Goal: Task Accomplishment & Management: Use online tool/utility

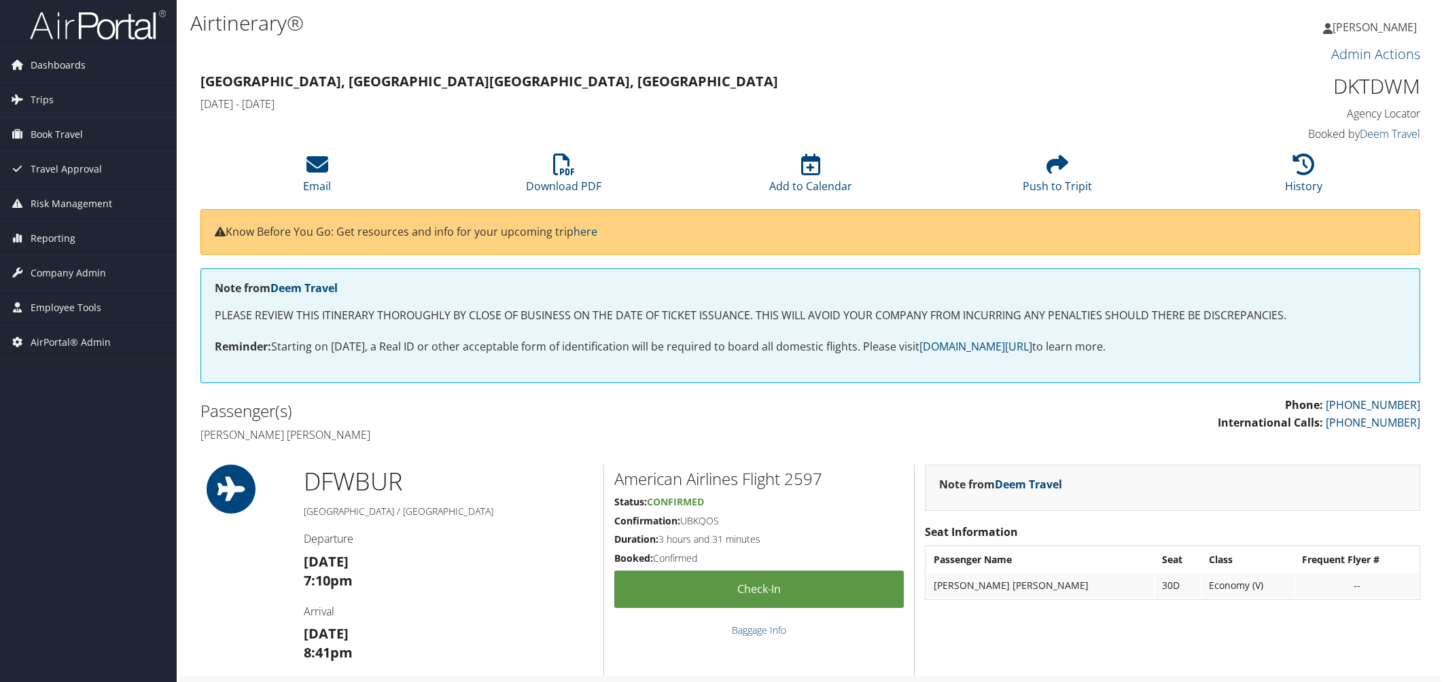
scroll to position [453, 0]
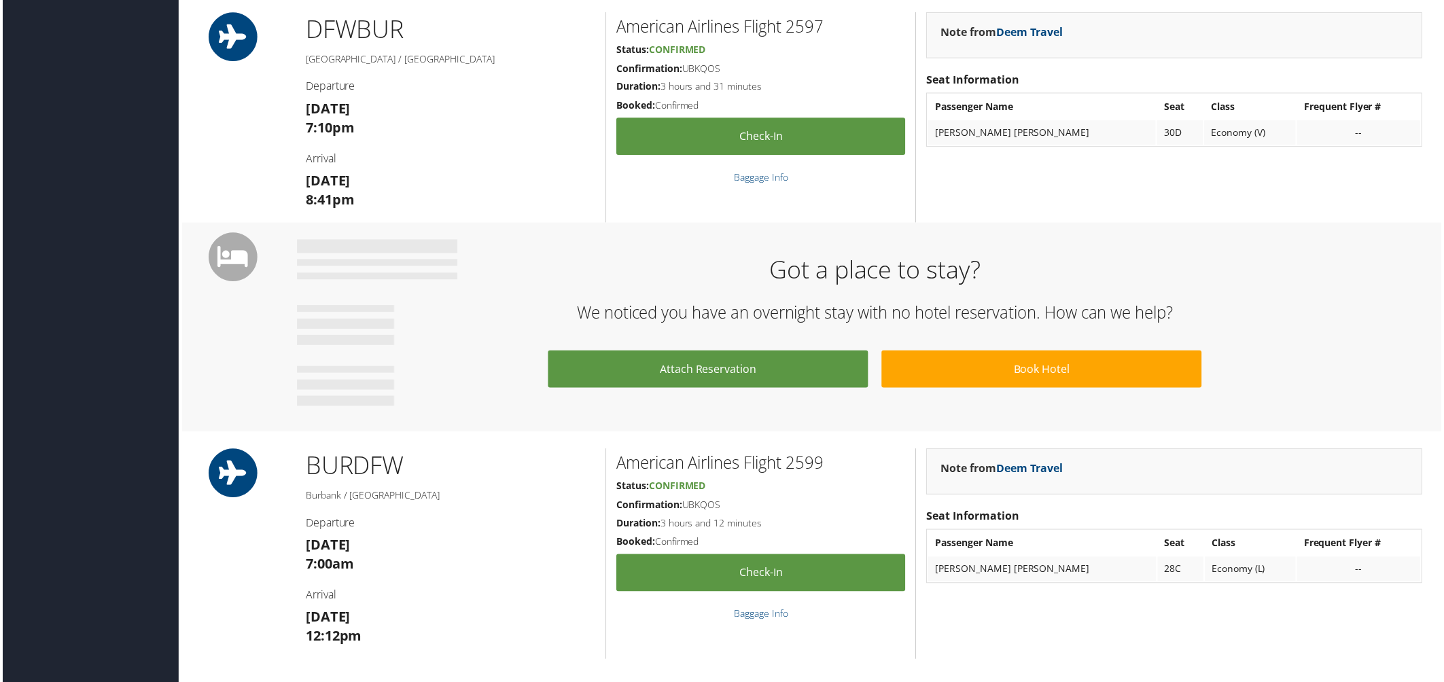
drag, startPoint x: 1357, startPoint y: 66, endPoint x: 1350, endPoint y: 63, distance: 8.2
click at [1357, 66] on div "Note from Deem Travel Seat Information Passenger Name Seat Class Frequent Flyer…" at bounding box center [1176, 117] width 519 height 211
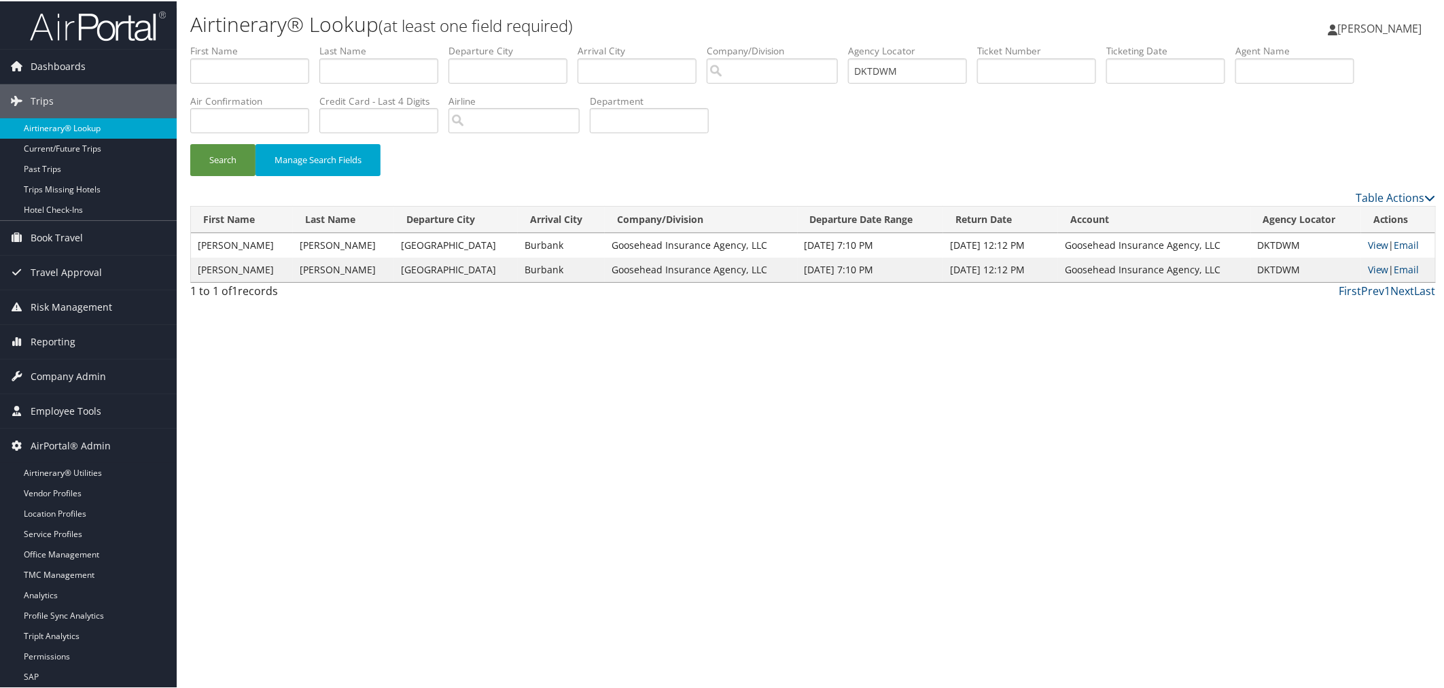
click at [65, 124] on link "Airtinerary® Lookup" at bounding box center [88, 127] width 177 height 20
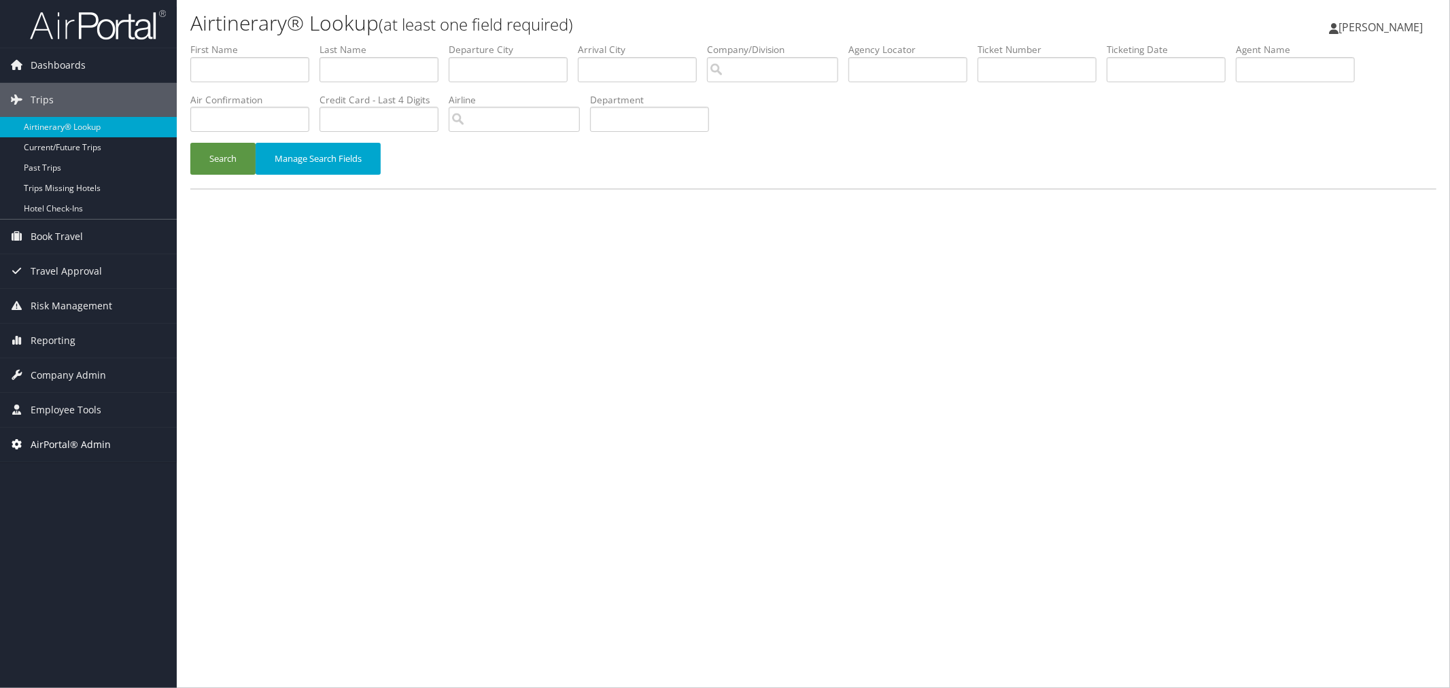
click at [70, 444] on span "AirPortal® Admin" at bounding box center [71, 444] width 80 height 34
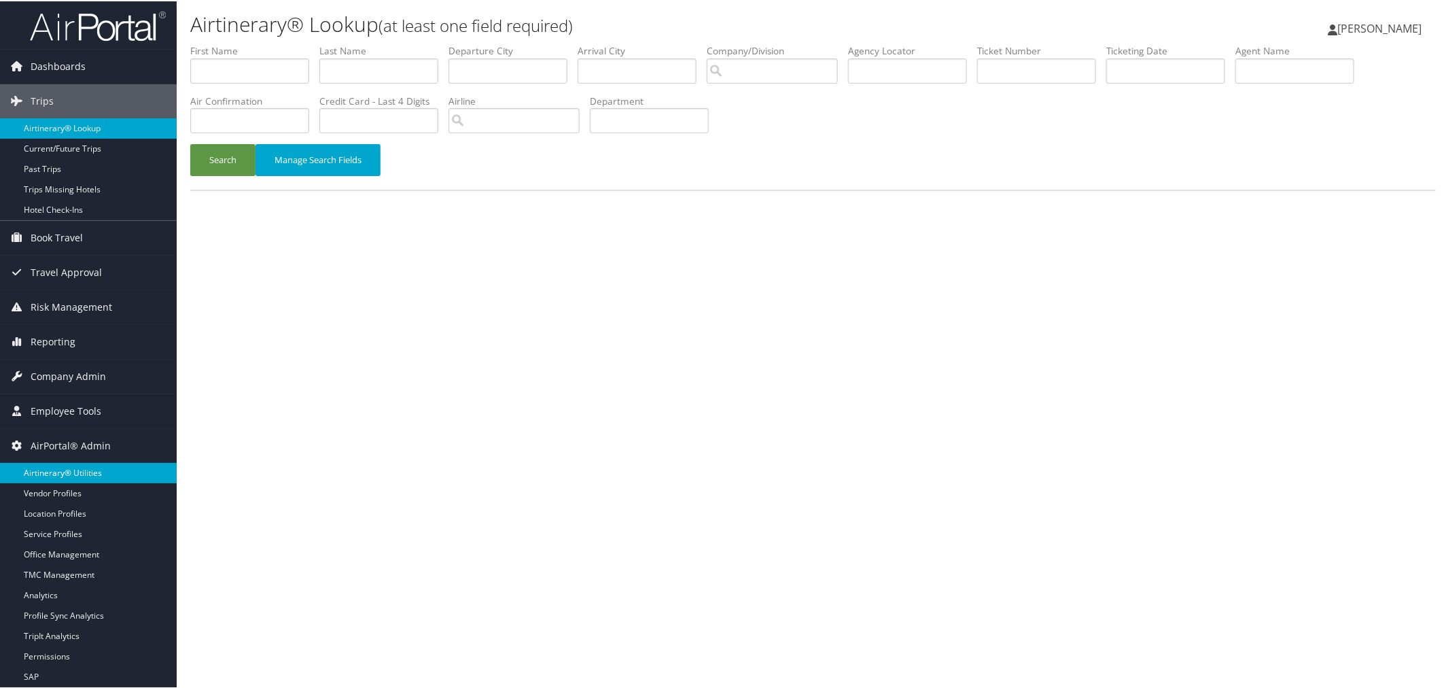
click at [71, 465] on link "Airtinerary® Utilities" at bounding box center [88, 471] width 177 height 20
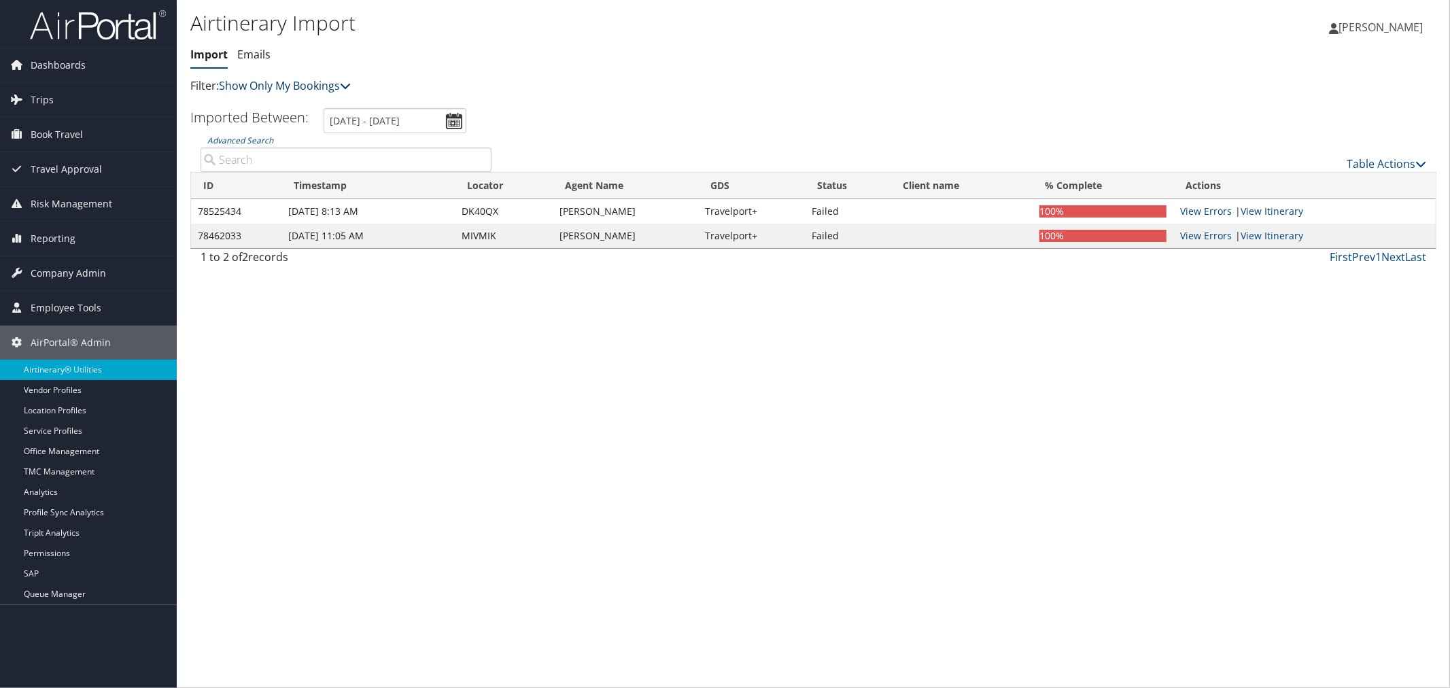
click at [252, 83] on link "Show Only My Bookings" at bounding box center [285, 85] width 132 height 15
click at [274, 103] on link "Show My TMC Bookings" at bounding box center [311, 106] width 179 height 23
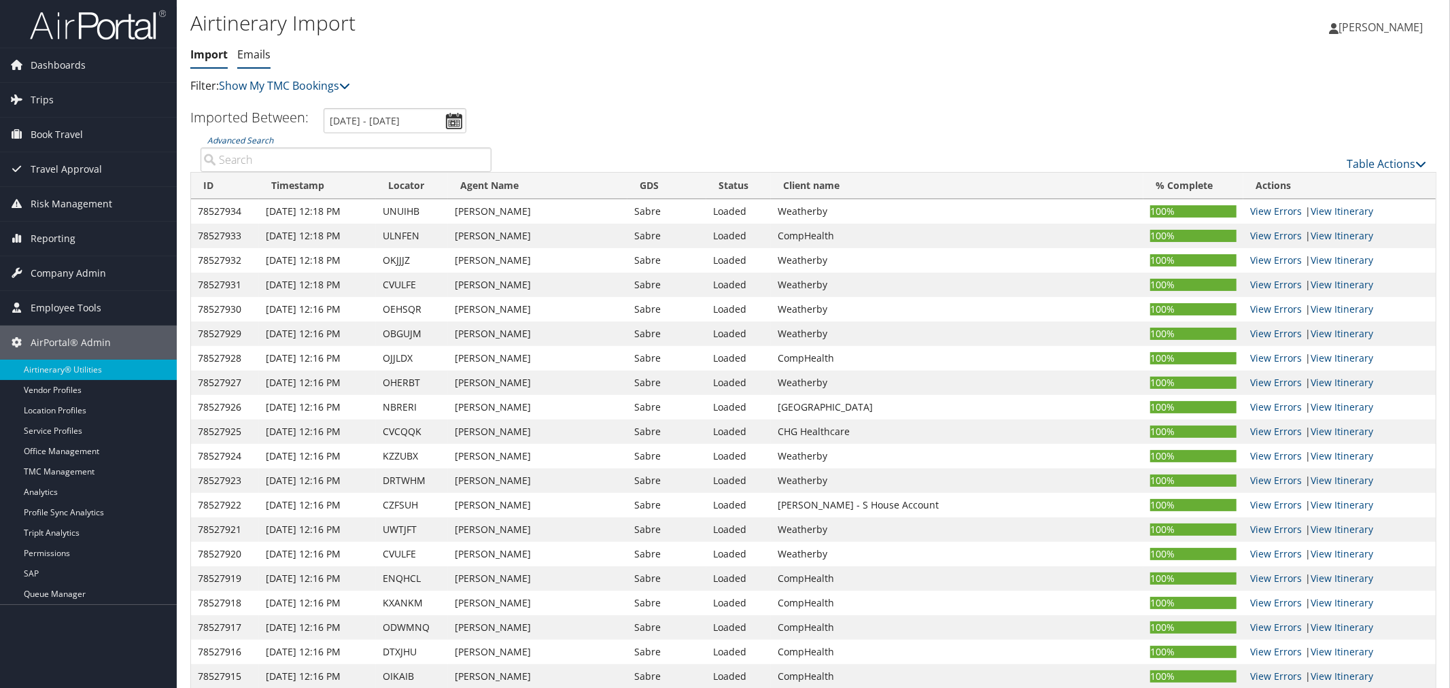
click at [261, 59] on link "Emails" at bounding box center [253, 54] width 33 height 15
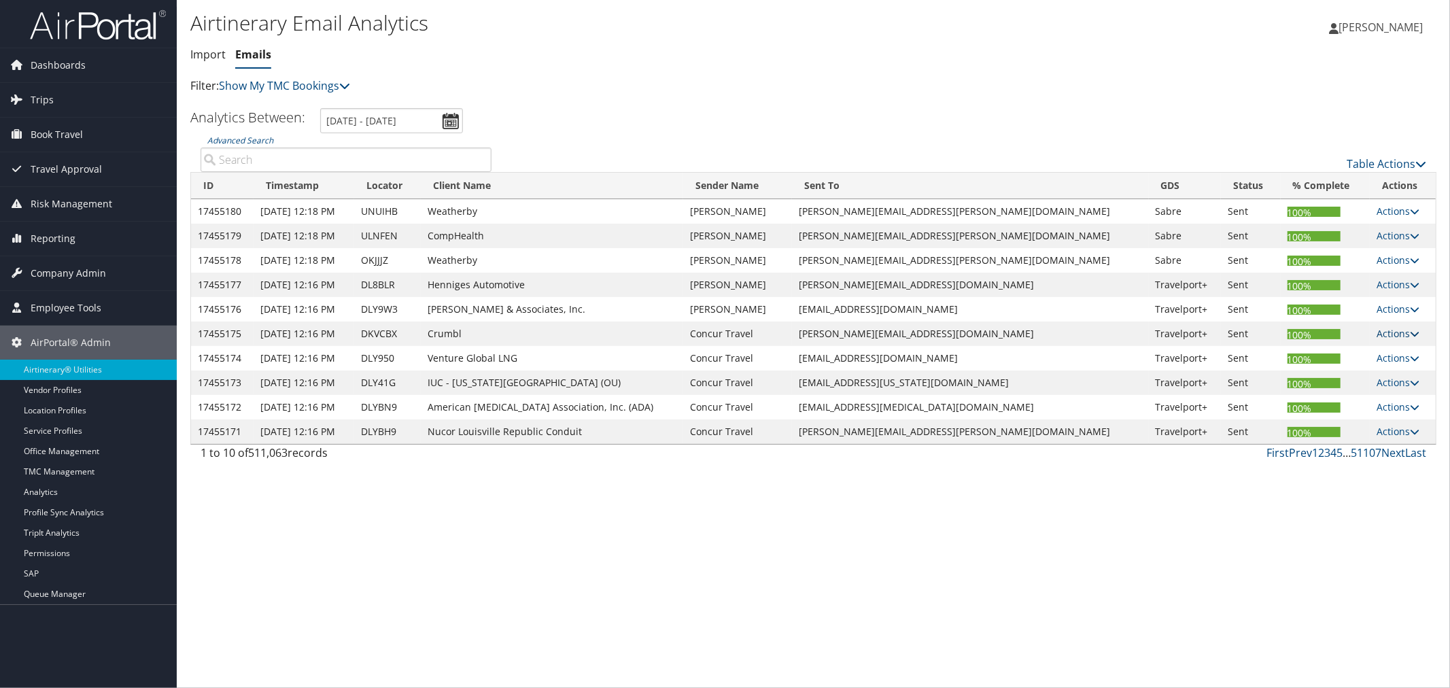
click at [1376, 335] on link "Actions" at bounding box center [1397, 333] width 43 height 13
click at [1359, 372] on link "View Itinerary" at bounding box center [1368, 376] width 86 height 23
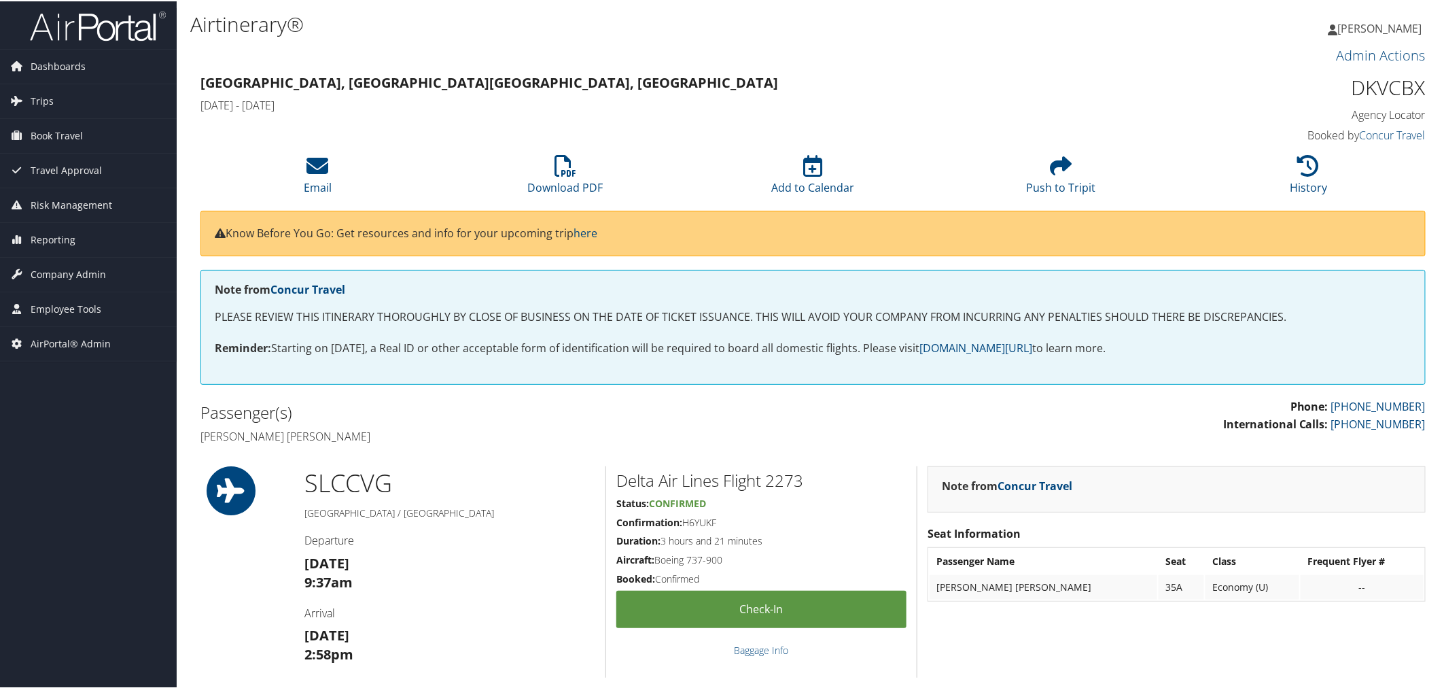
click at [508, 84] on h3 "Salt Lake City, UT Cincinnati, OH" at bounding box center [657, 81] width 914 height 19
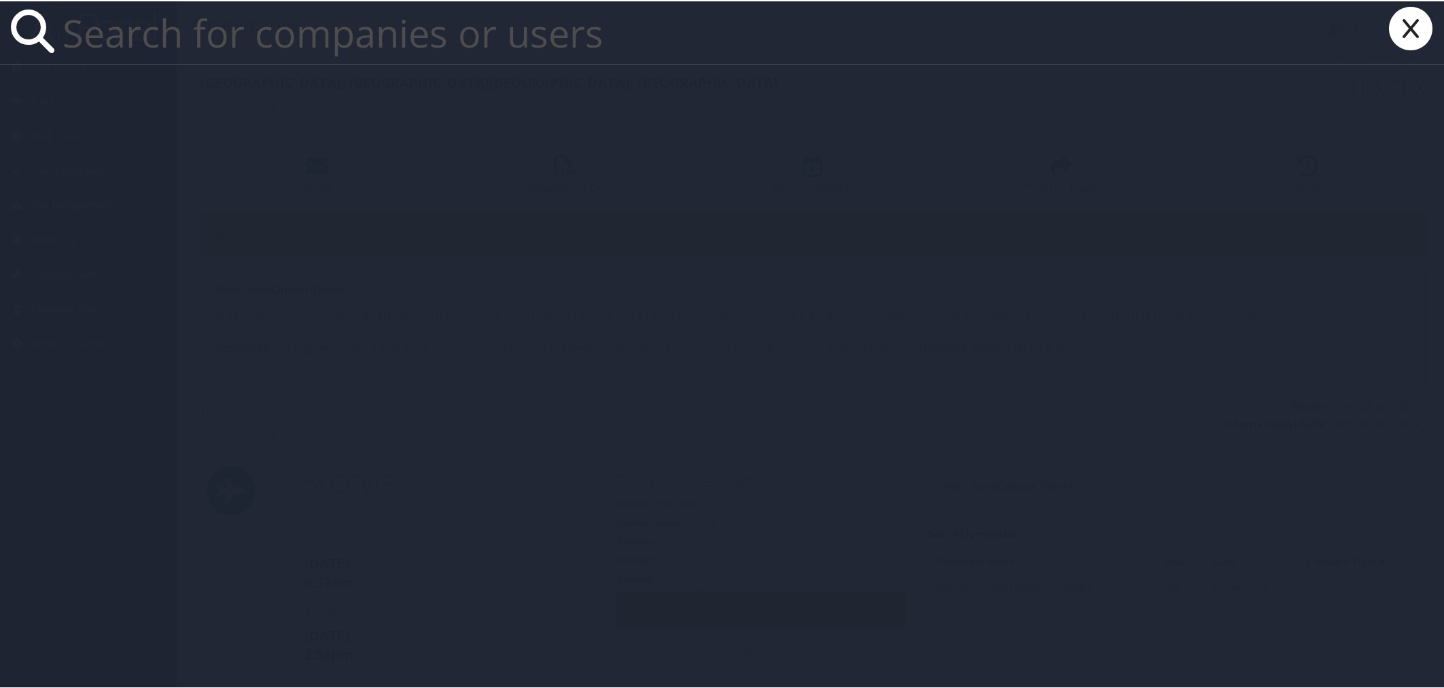
paste input "stacia13@uw.edu"
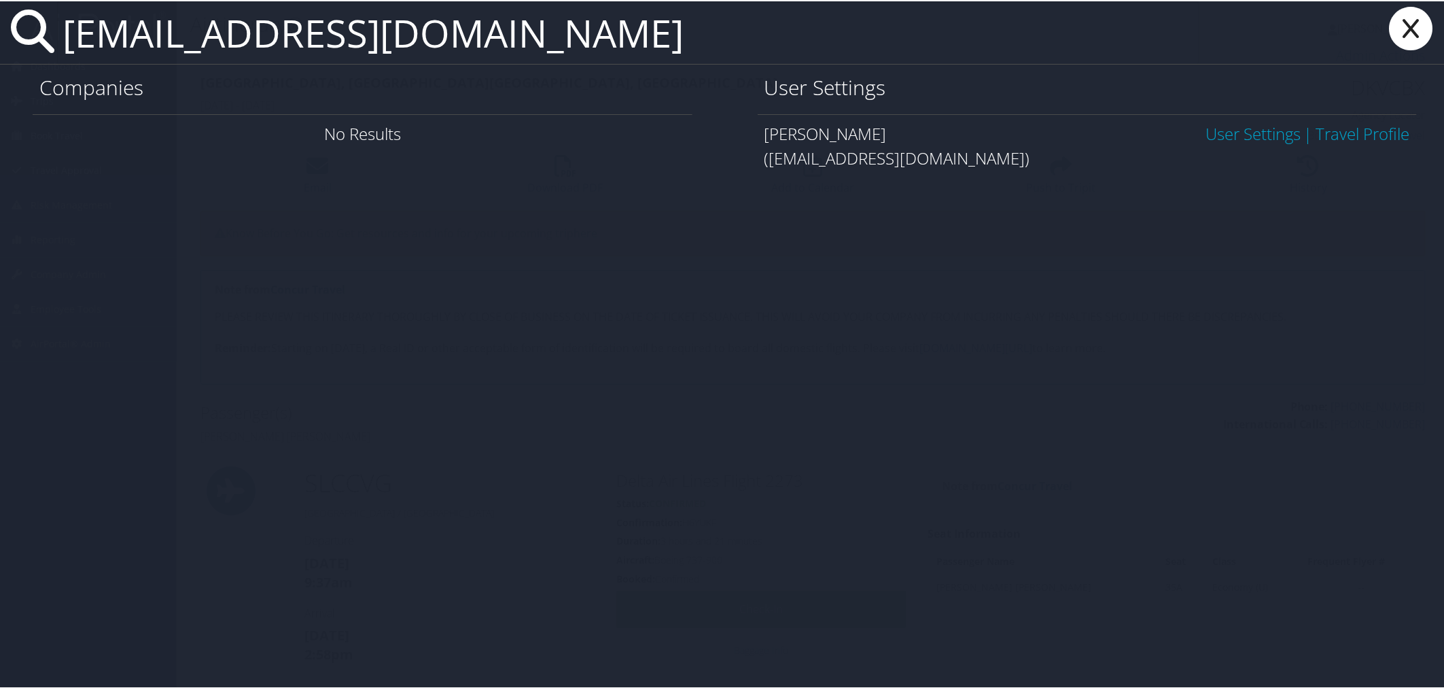
type input "stacia13@uw.edu"
